Goal: Information Seeking & Learning: Compare options

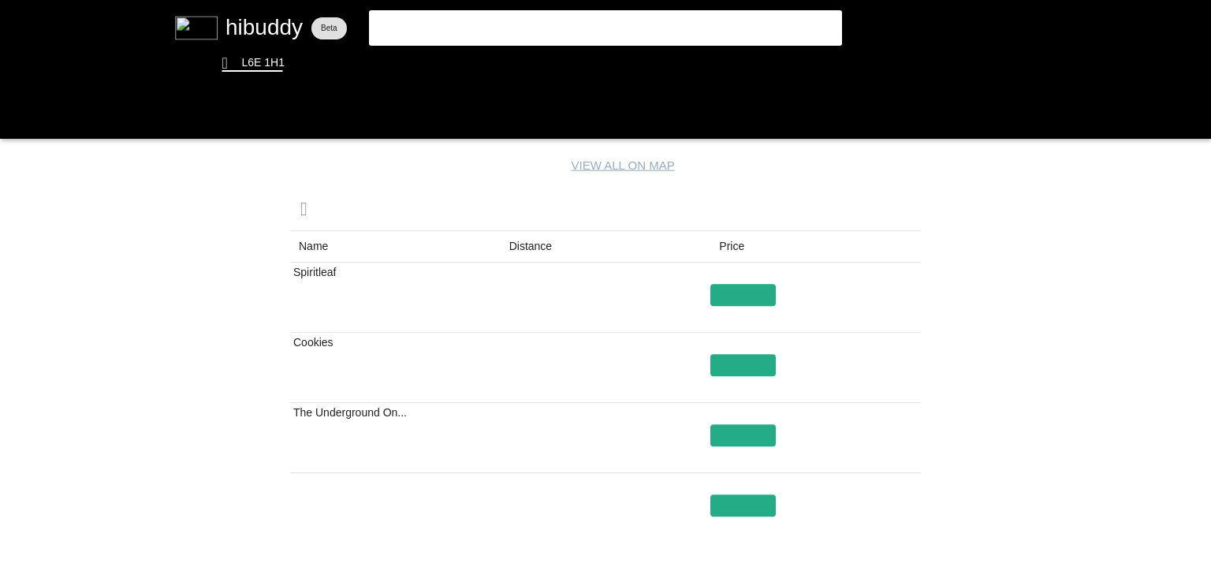
click at [537, 224] on flt-glass-pane at bounding box center [605, 291] width 1211 height 582
click at [531, 243] on flt-glass-pane at bounding box center [605, 291] width 1211 height 582
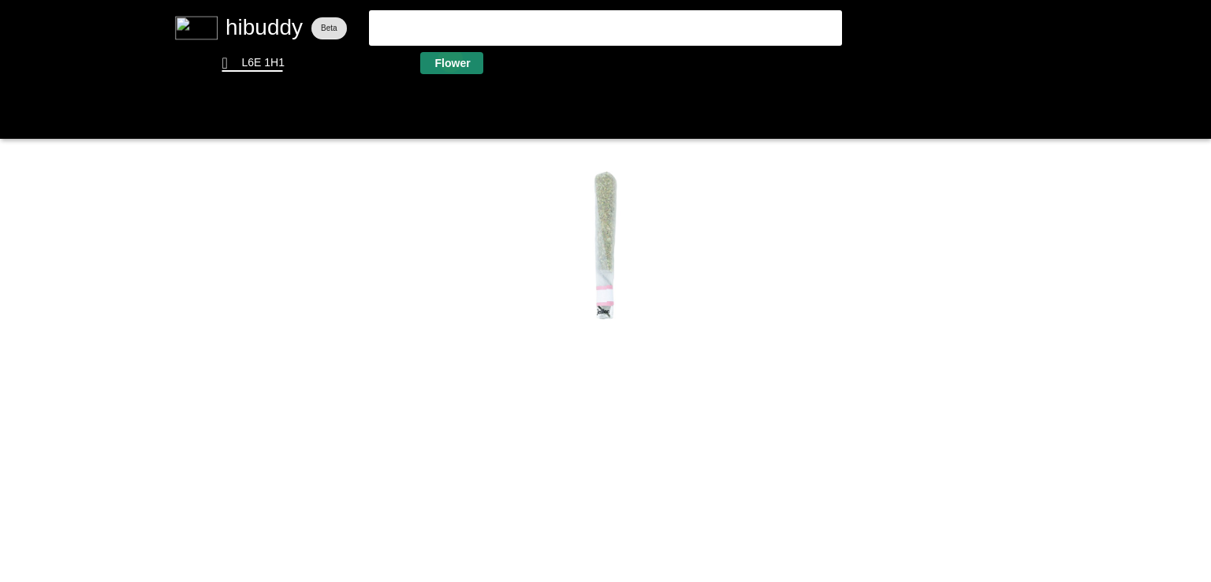
click at [450, 59] on flt-glass-pane at bounding box center [605, 291] width 1211 height 582
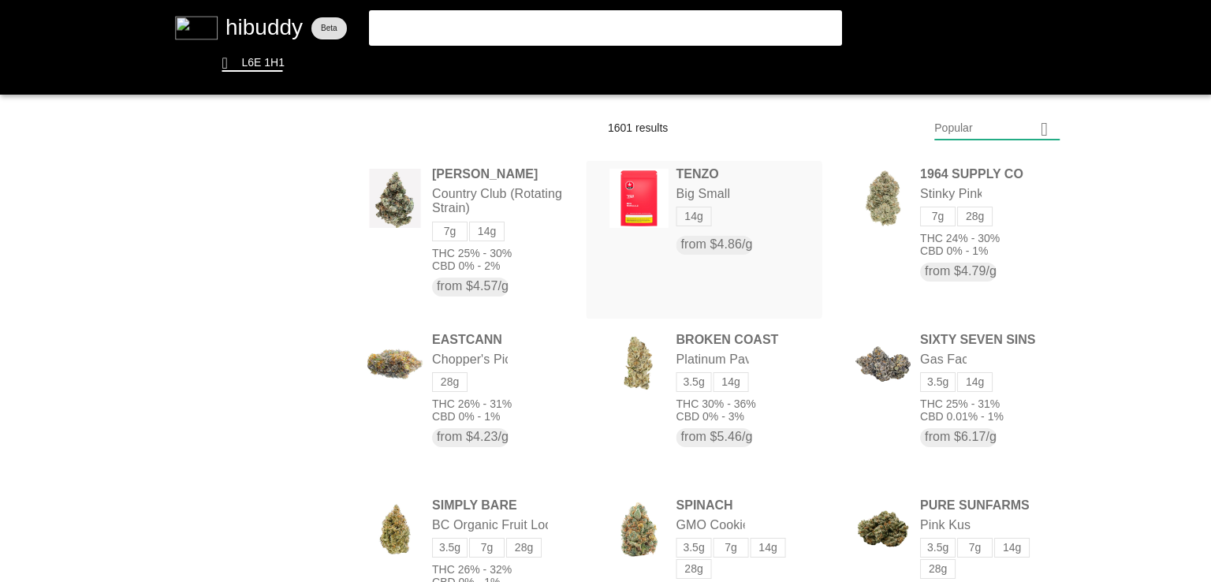
click at [672, 203] on flt-glass-pane at bounding box center [605, 291] width 1211 height 582
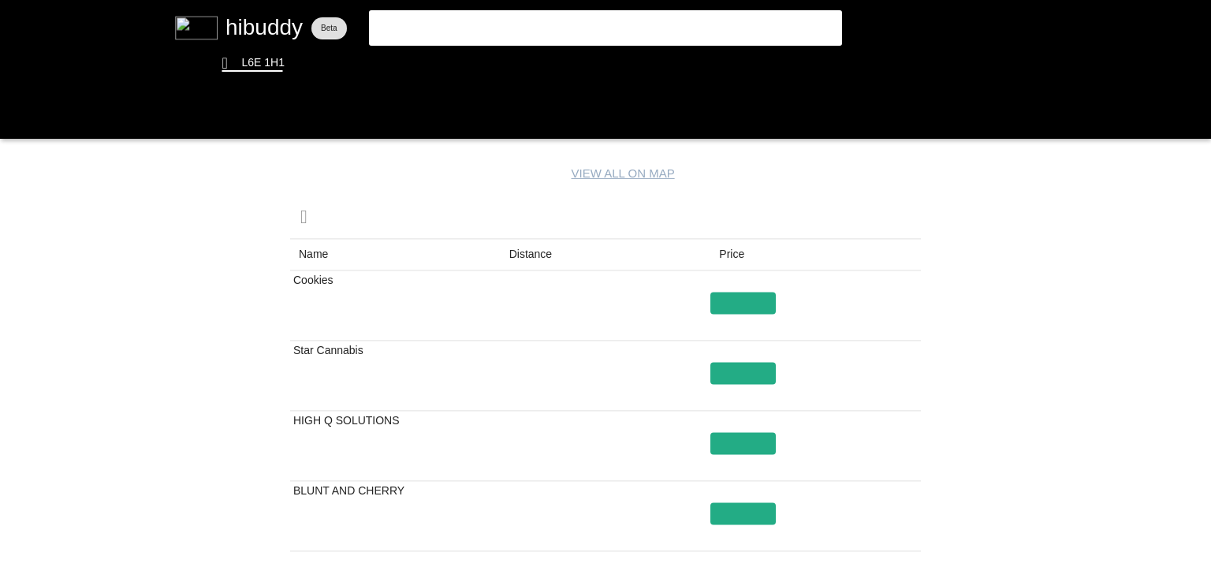
click at [539, 256] on flt-glass-pane at bounding box center [605, 291] width 1211 height 582
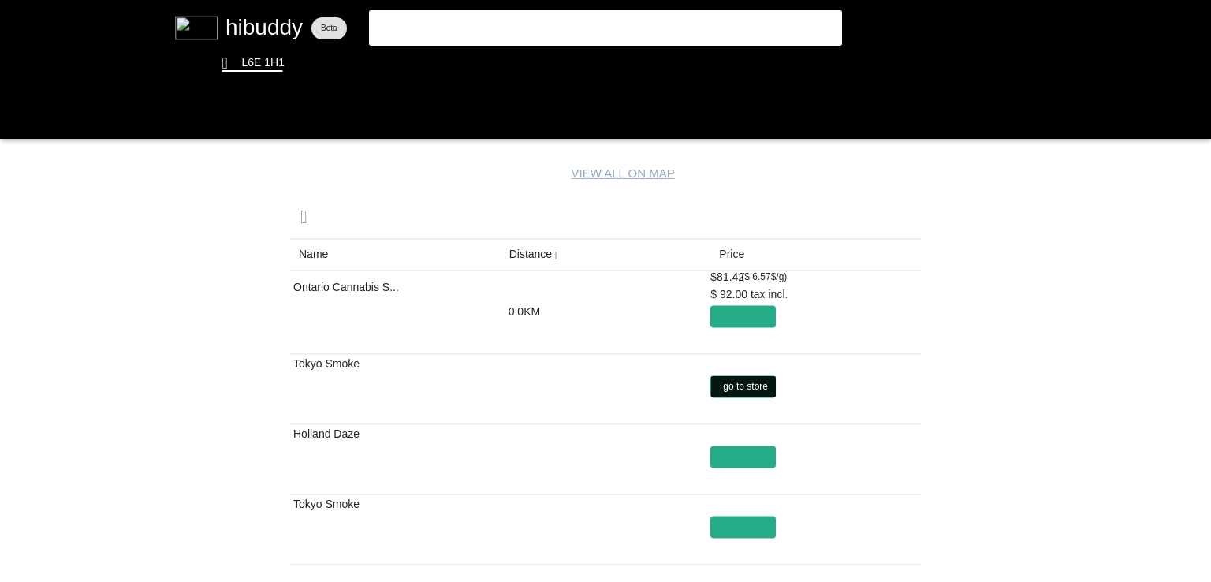
click at [736, 397] on flt-glass-pane at bounding box center [605, 291] width 1211 height 582
click at [737, 446] on flt-glass-pane at bounding box center [605, 291] width 1211 height 582
click at [575, 371] on flt-glass-pane at bounding box center [605, 291] width 1211 height 582
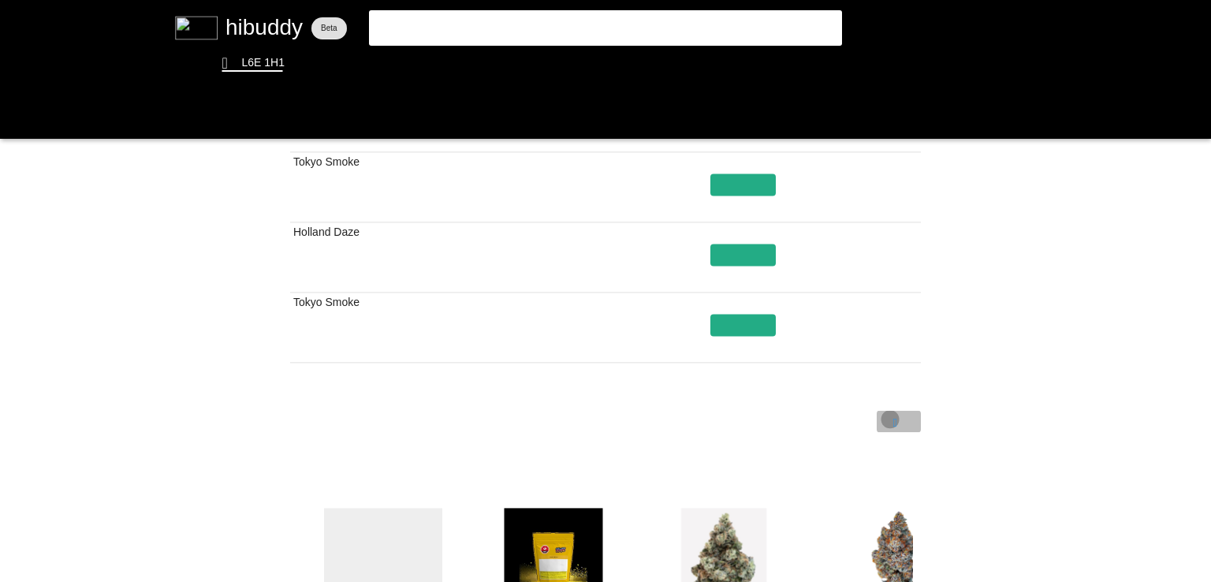
click at [889, 419] on flt-glass-pane at bounding box center [605, 291] width 1211 height 582
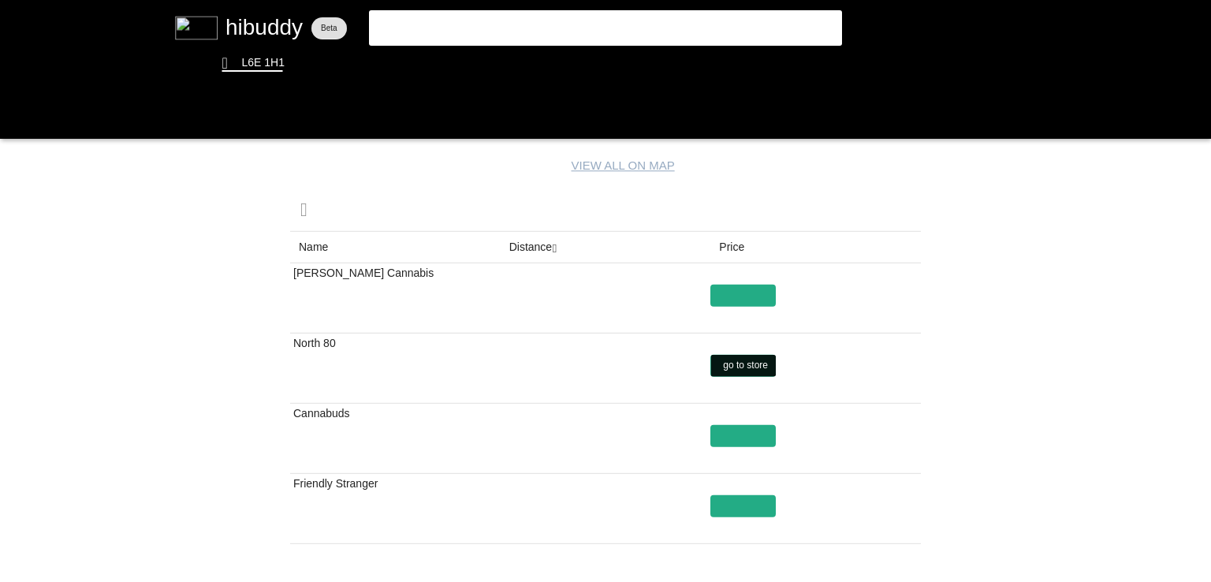
click at [758, 363] on flt-glass-pane at bounding box center [605, 291] width 1211 height 582
click at [442, 54] on flt-glass-pane at bounding box center [605, 291] width 1211 height 582
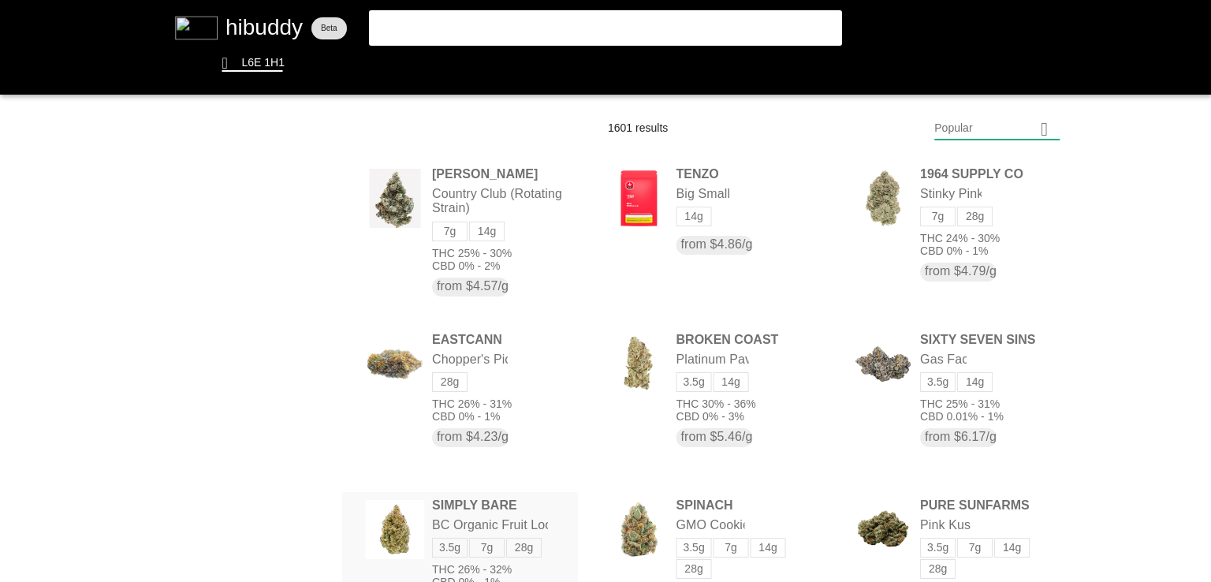
click at [489, 511] on flt-glass-pane at bounding box center [605, 291] width 1211 height 582
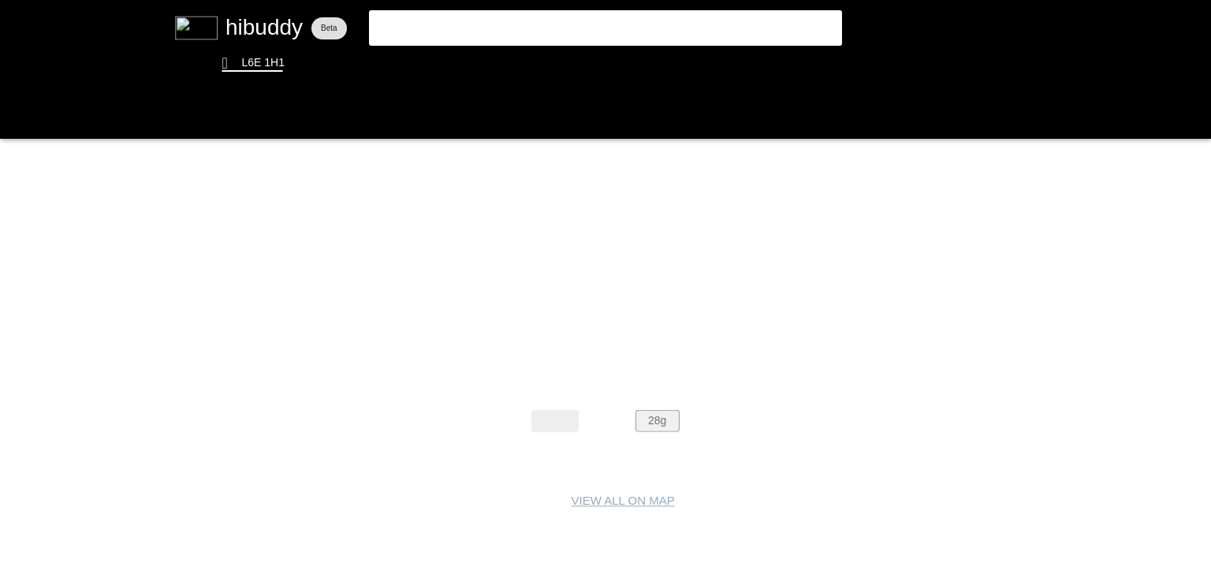
click at [669, 426] on flt-glass-pane at bounding box center [605, 291] width 1211 height 582
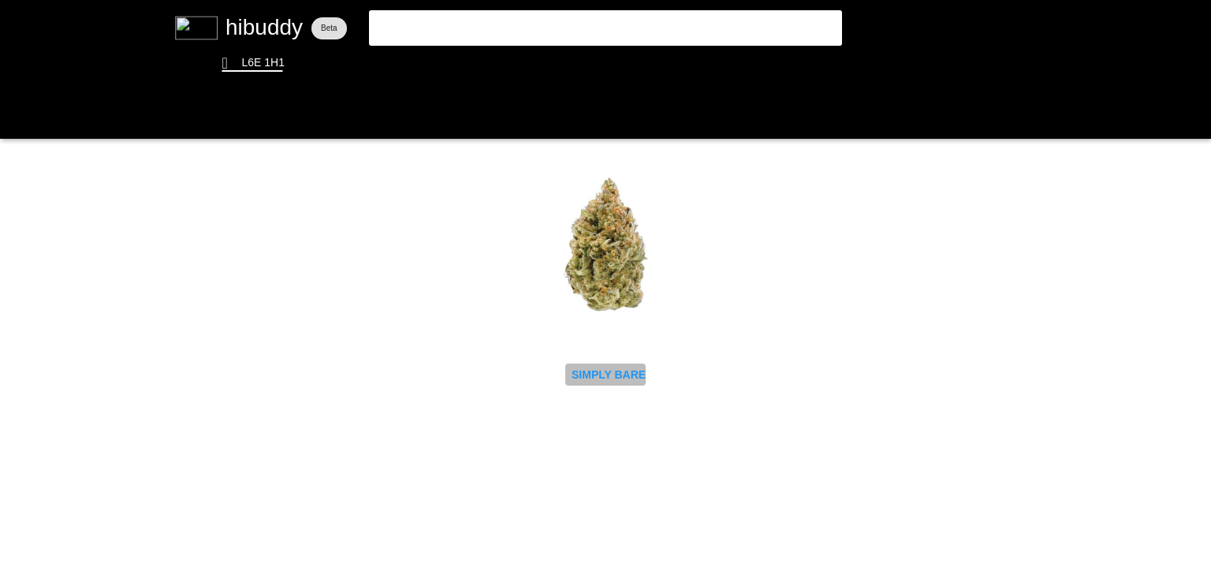
click at [602, 378] on flt-glass-pane at bounding box center [605, 291] width 1211 height 582
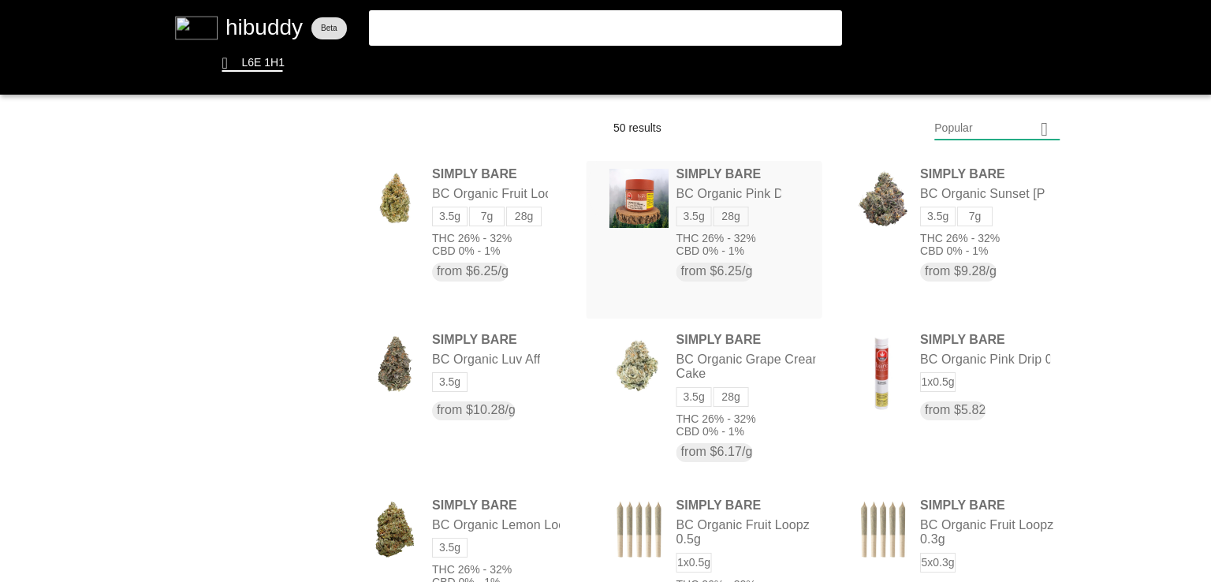
click at [631, 187] on flt-glass-pane at bounding box center [605, 291] width 1211 height 582
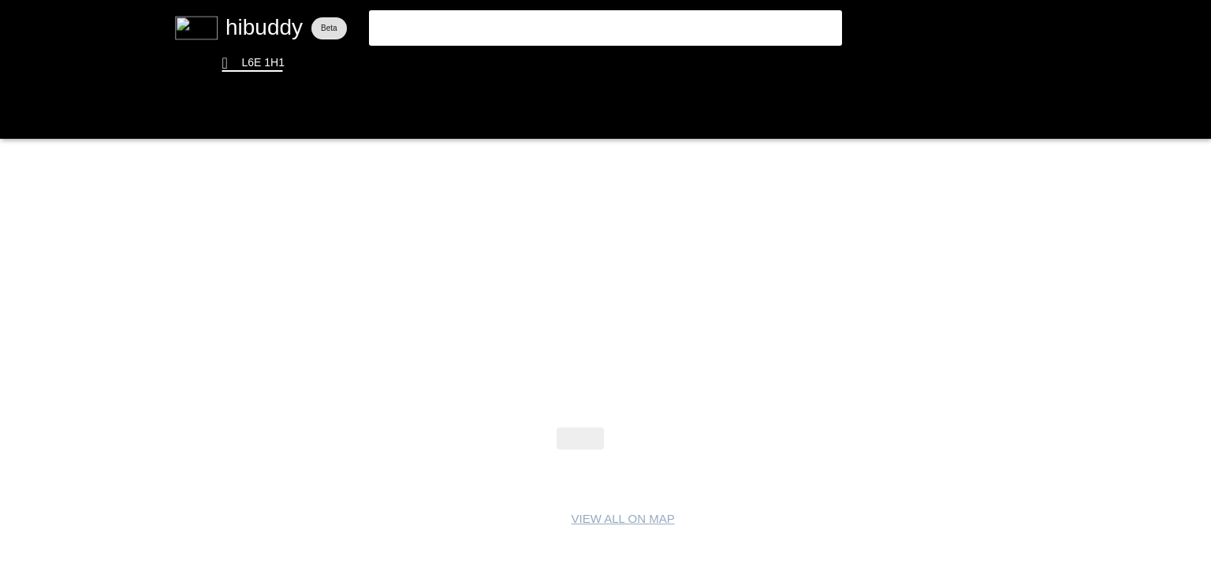
drag, startPoint x: 636, startPoint y: 427, endPoint x: 636, endPoint y: 441, distance: 14.2
click at [636, 441] on flt-glass-pane at bounding box center [605, 291] width 1211 height 582
click at [636, 450] on flt-glass-pane at bounding box center [605, 291] width 1211 height 582
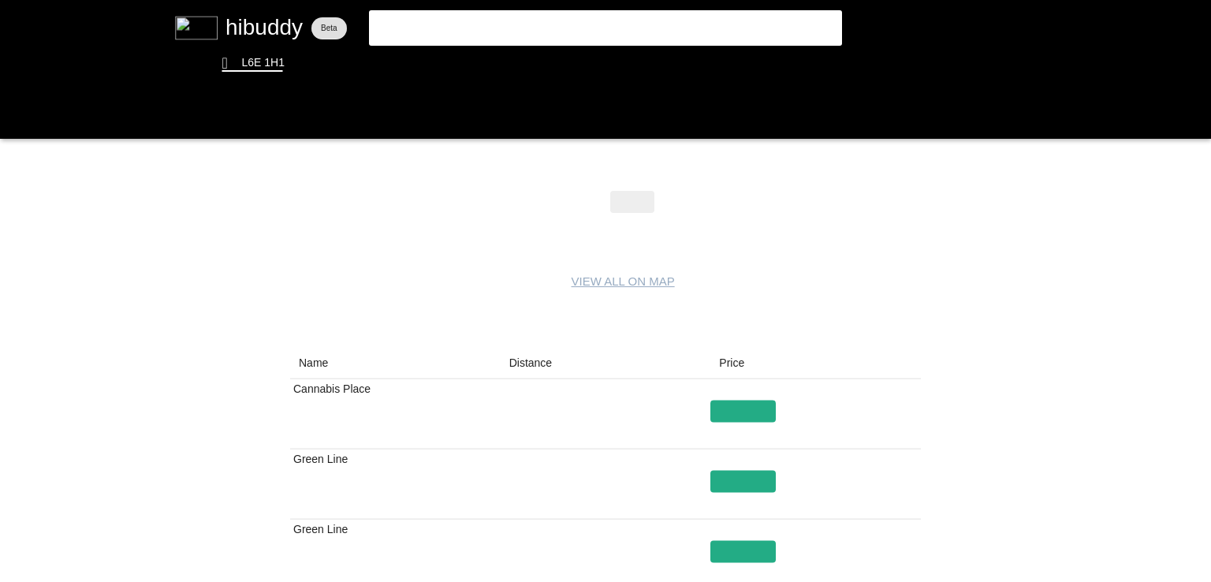
click at [530, 354] on flt-glass-pane at bounding box center [605, 291] width 1211 height 582
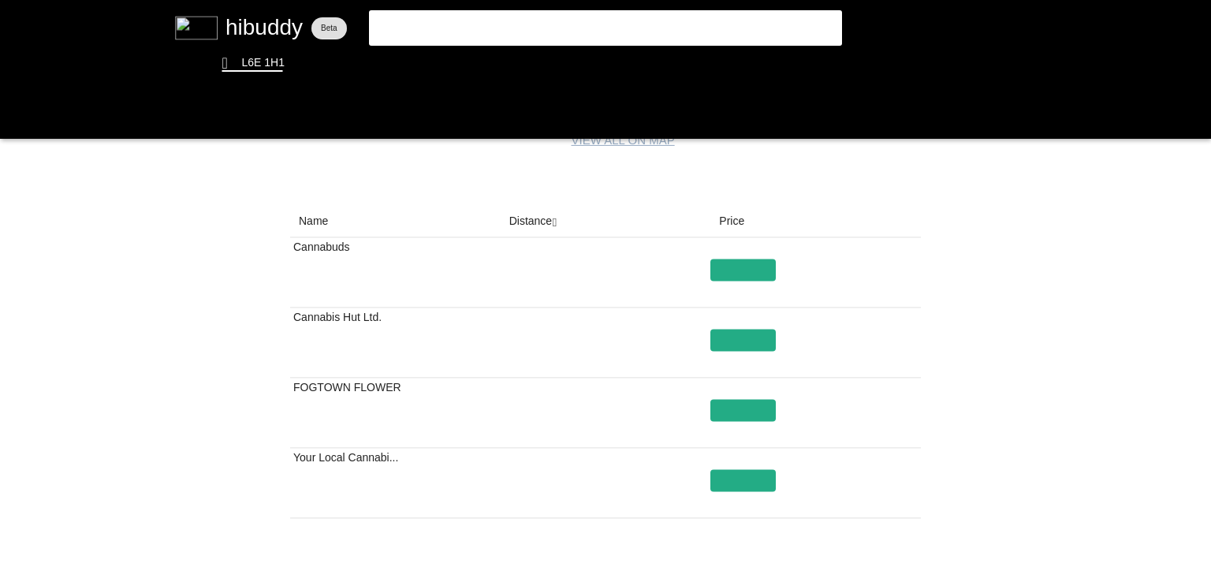
click at [521, 231] on flt-glass-pane at bounding box center [605, 291] width 1211 height 582
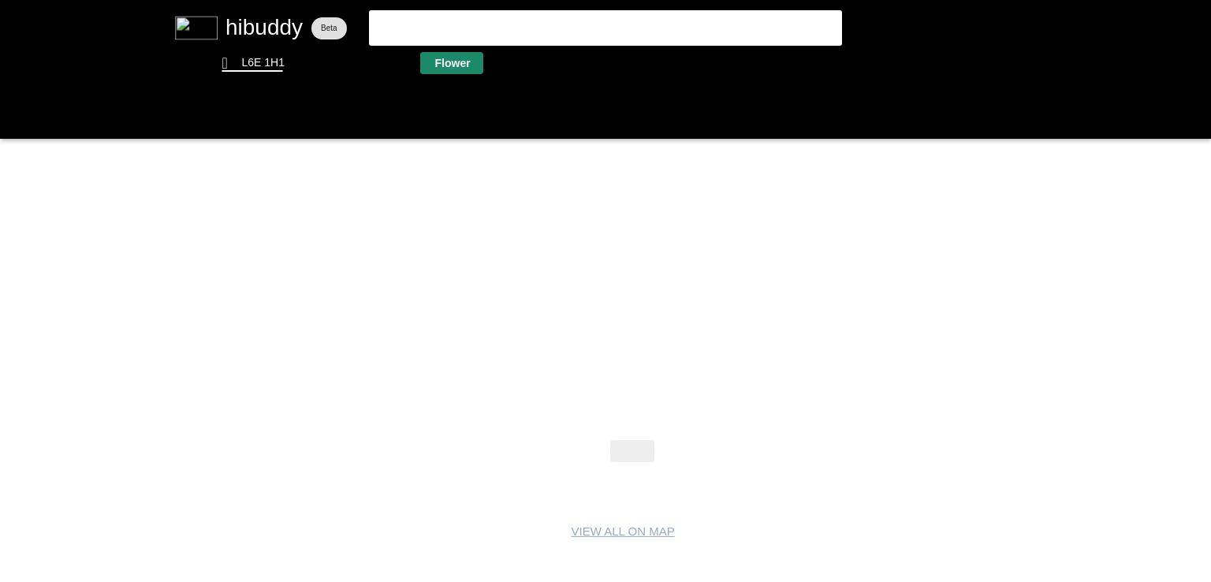
click at [455, 65] on flt-glass-pane at bounding box center [605, 291] width 1211 height 582
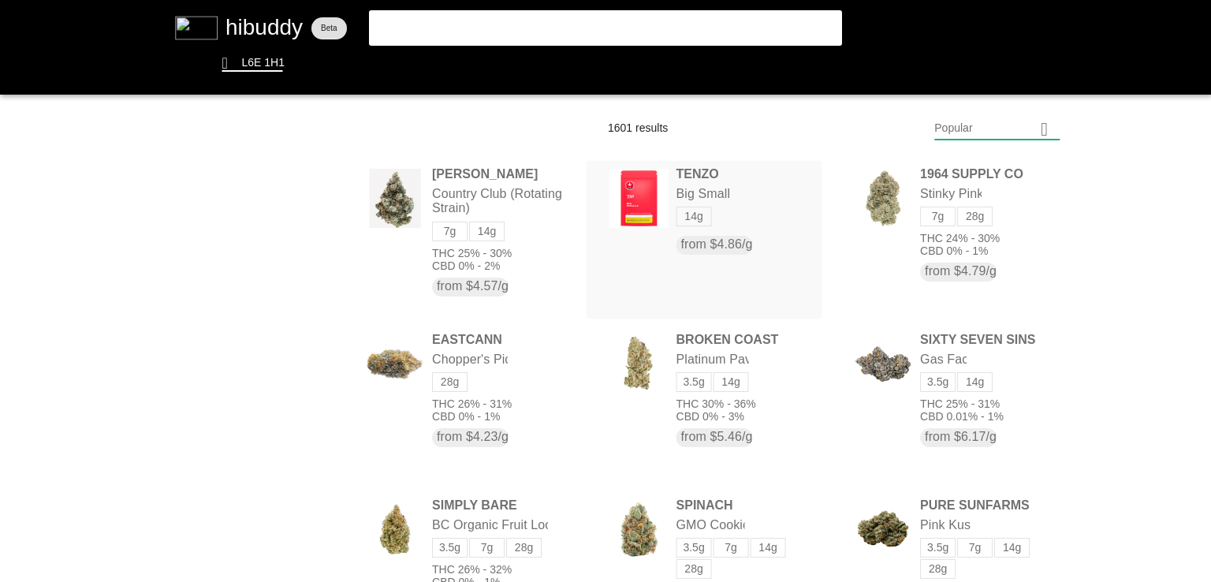
click at [692, 198] on flt-glass-pane at bounding box center [605, 291] width 1211 height 582
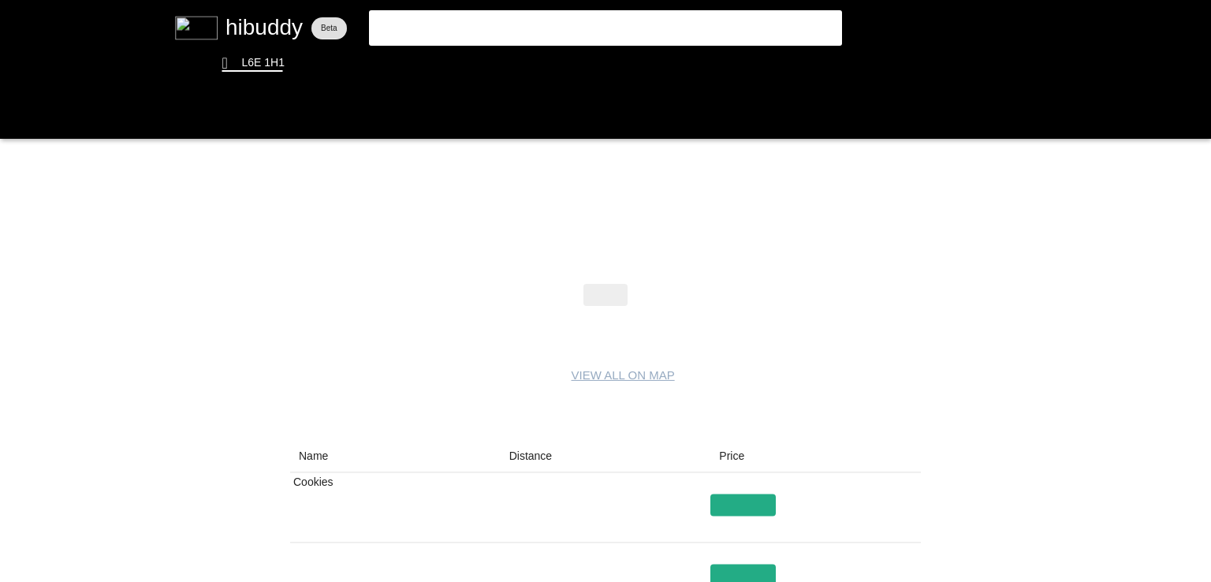
click at [513, 470] on flt-glass-pane at bounding box center [605, 291] width 1211 height 582
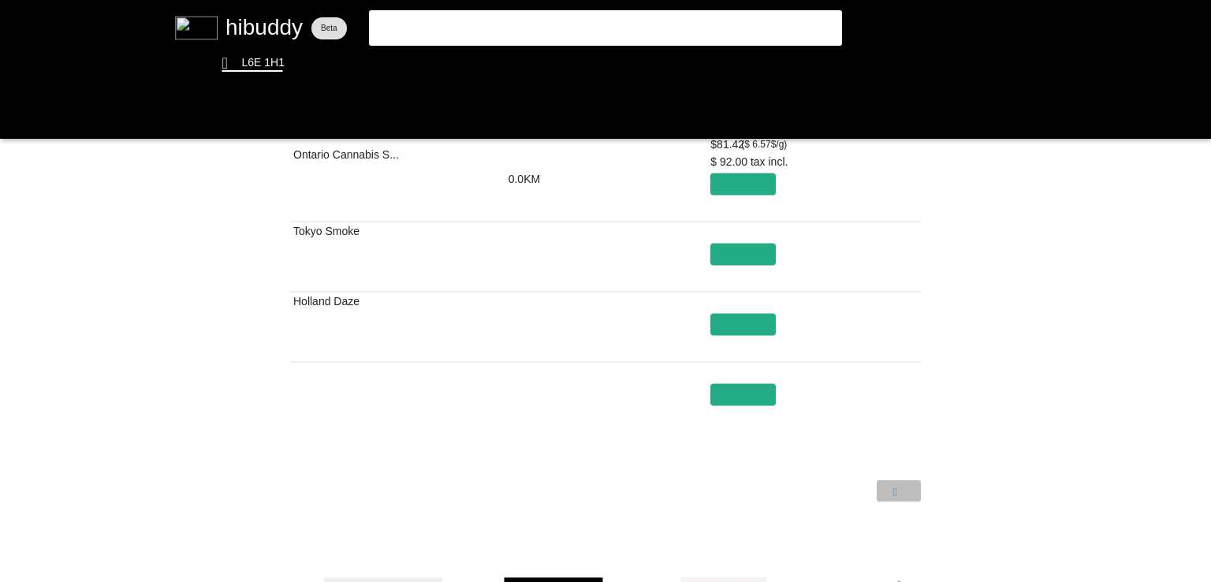
click at [911, 501] on flt-glass-pane at bounding box center [605, 291] width 1211 height 582
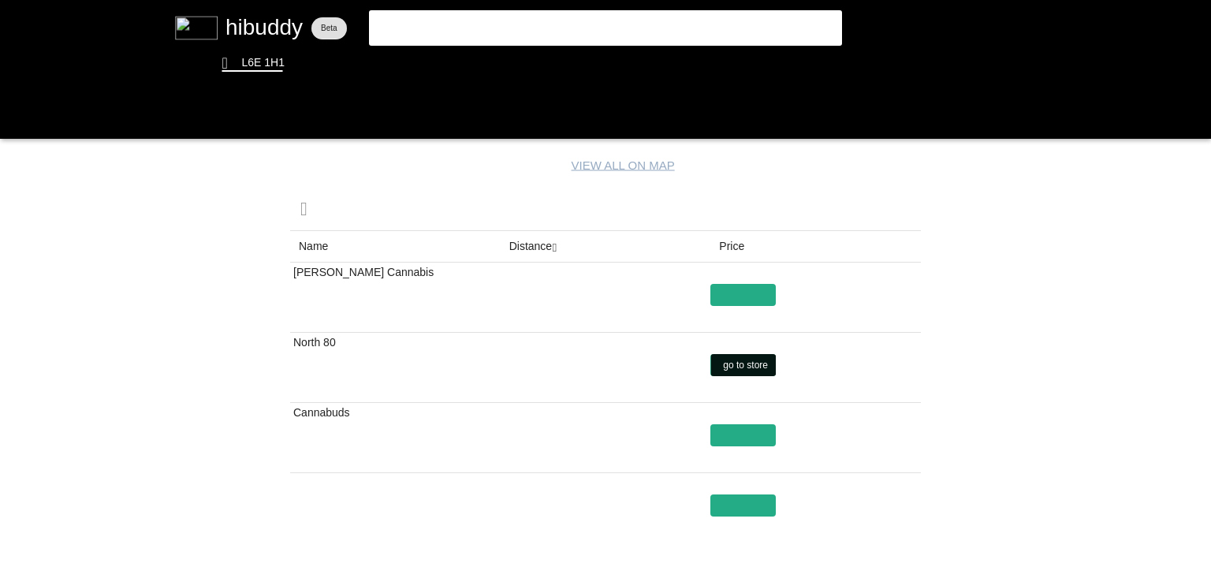
click at [747, 360] on flt-glass-pane at bounding box center [605, 291] width 1211 height 582
